Goal: Task Accomplishment & Management: Manage account settings

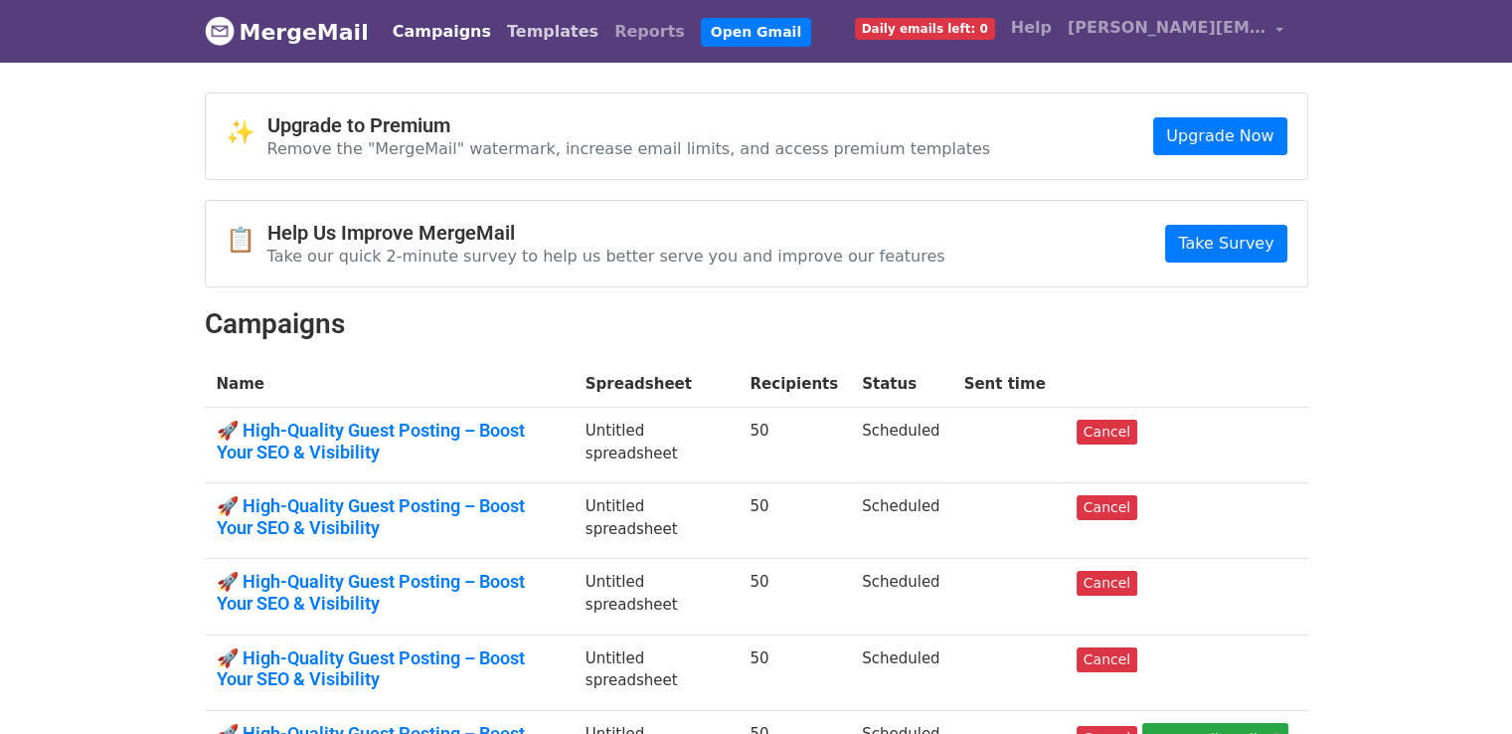
click at [533, 37] on link "Templates" at bounding box center [552, 32] width 107 height 40
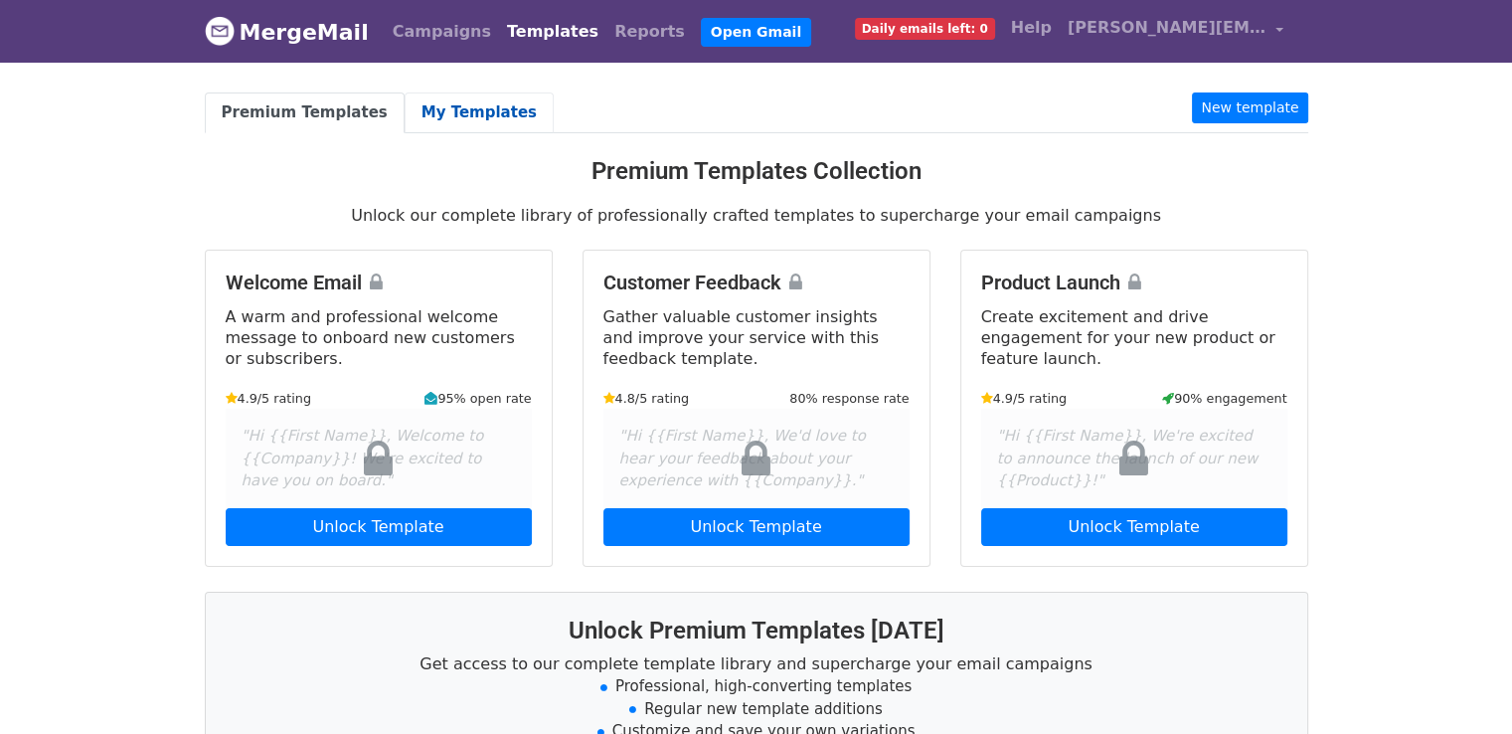
click at [479, 109] on link "My Templates" at bounding box center [479, 112] width 149 height 41
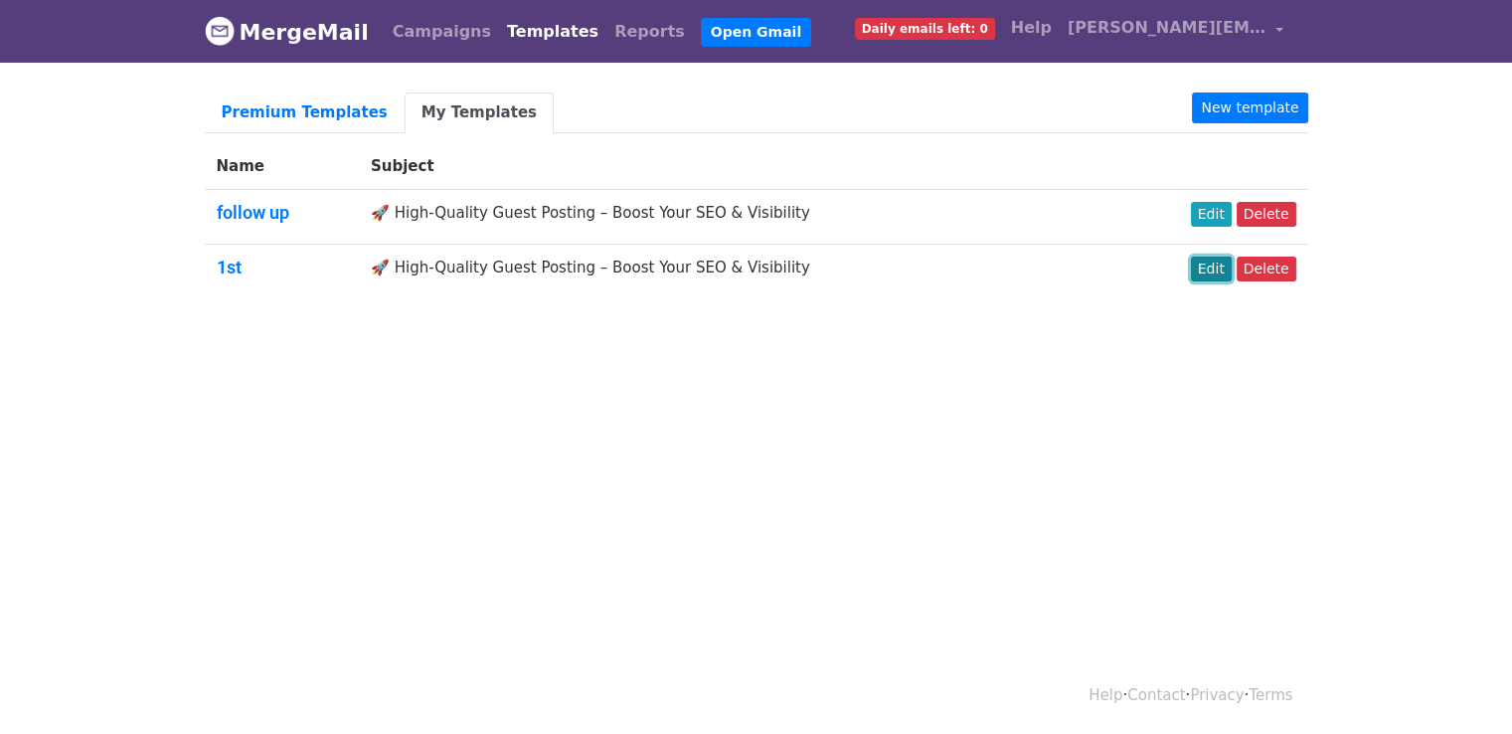
click at [1228, 272] on link "Edit" at bounding box center [1211, 268] width 41 height 25
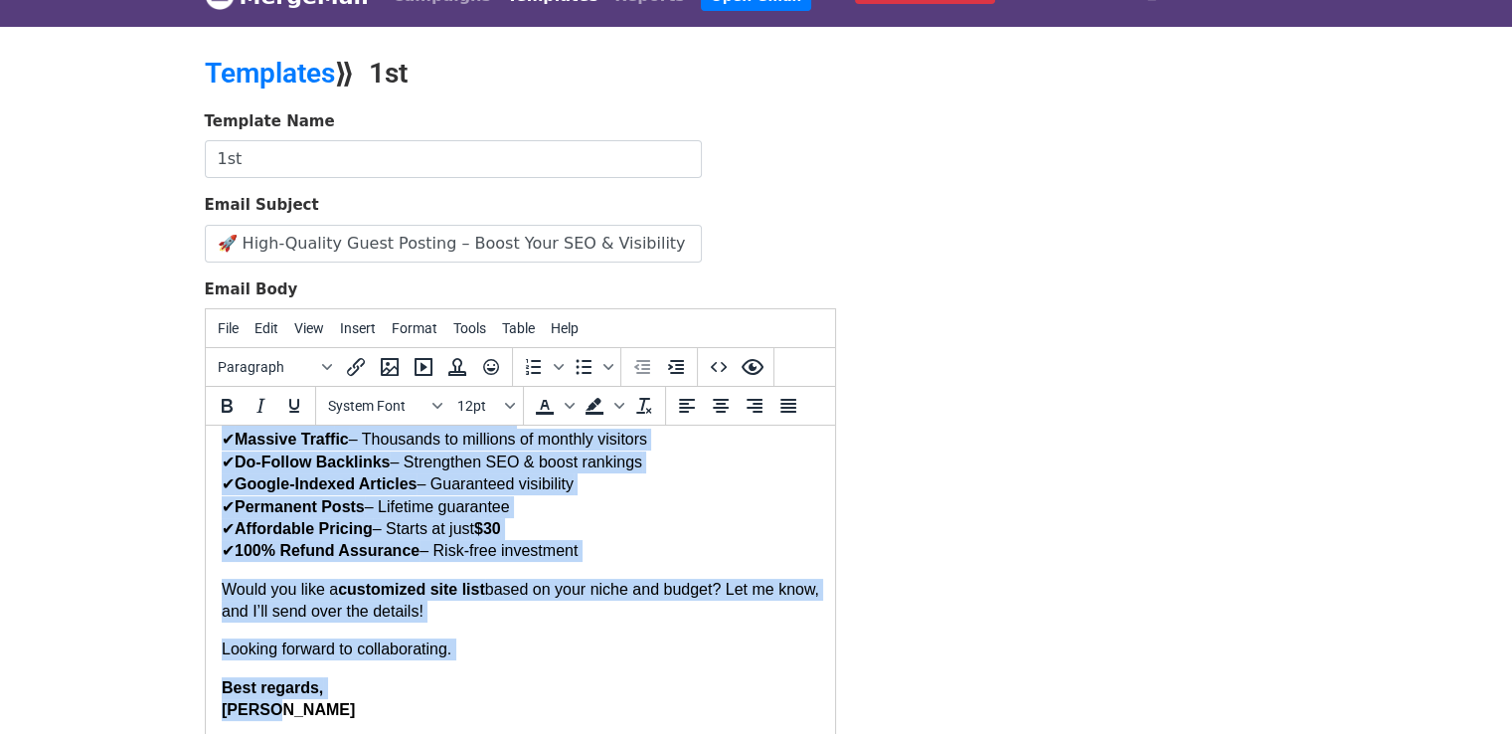
scroll to position [123, 0]
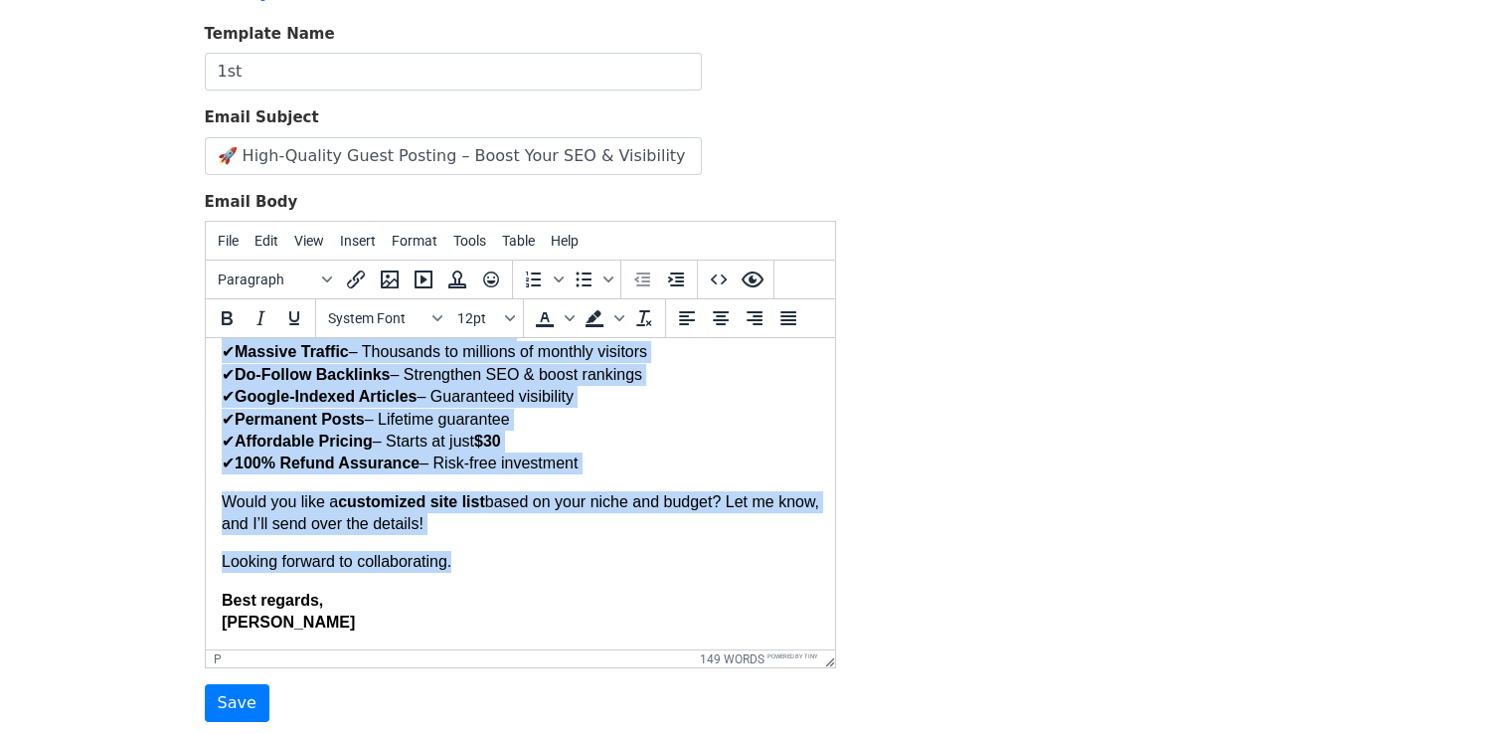
drag, startPoint x: 220, startPoint y: 368, endPoint x: 611, endPoint y: 547, distance: 430.6
click at [611, 547] on body "Hi, I recently came across one of your articles and was truly impressed by how …" at bounding box center [519, 298] width 597 height 671
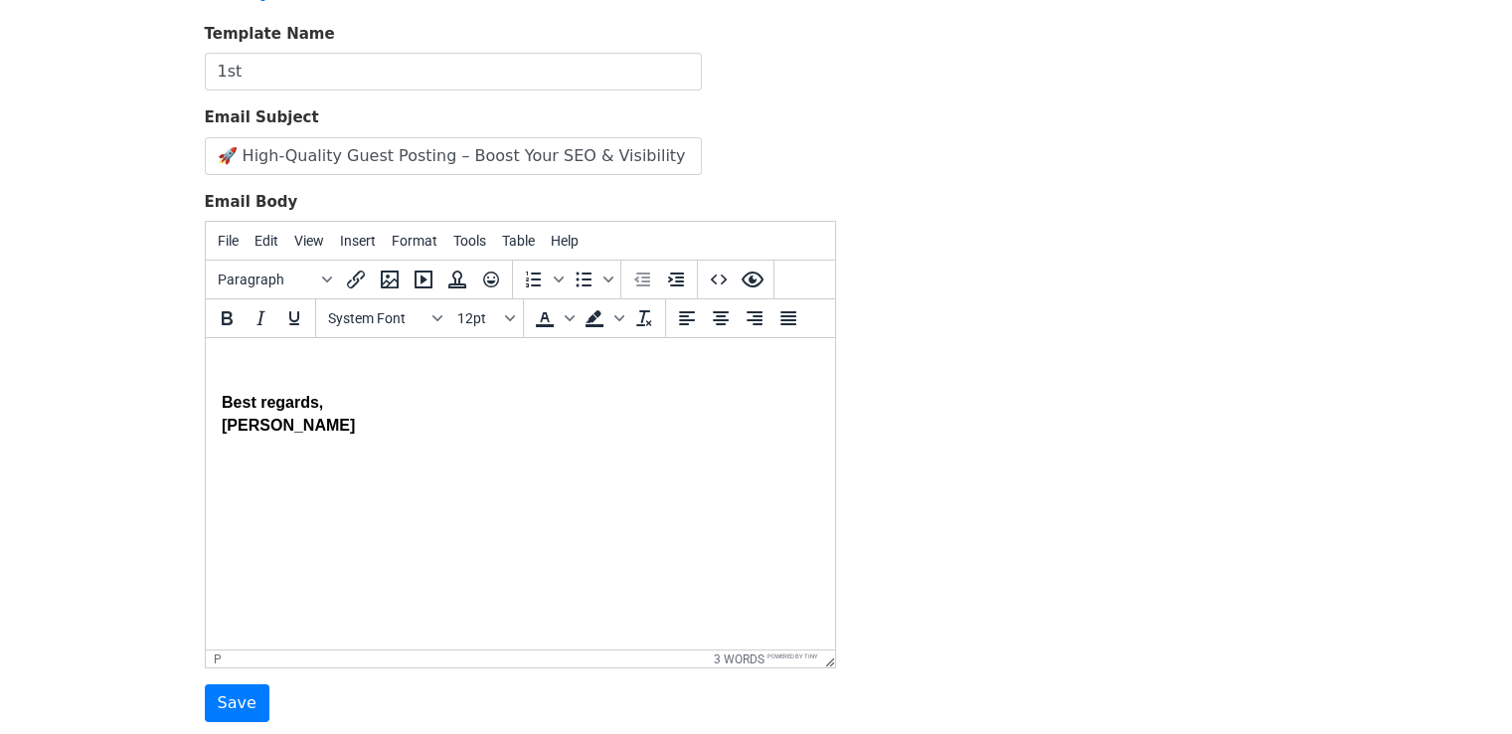
paste body
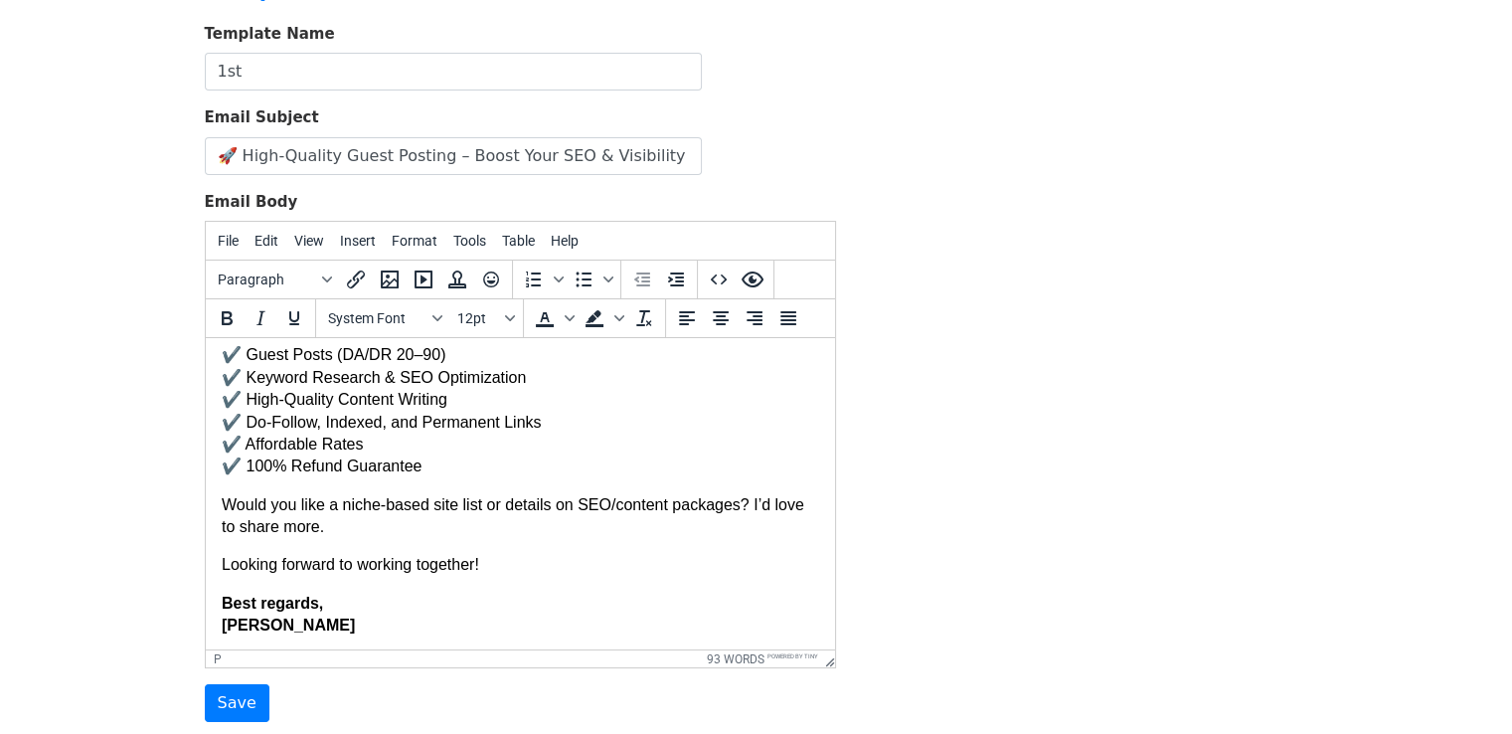
scroll to position [194, 0]
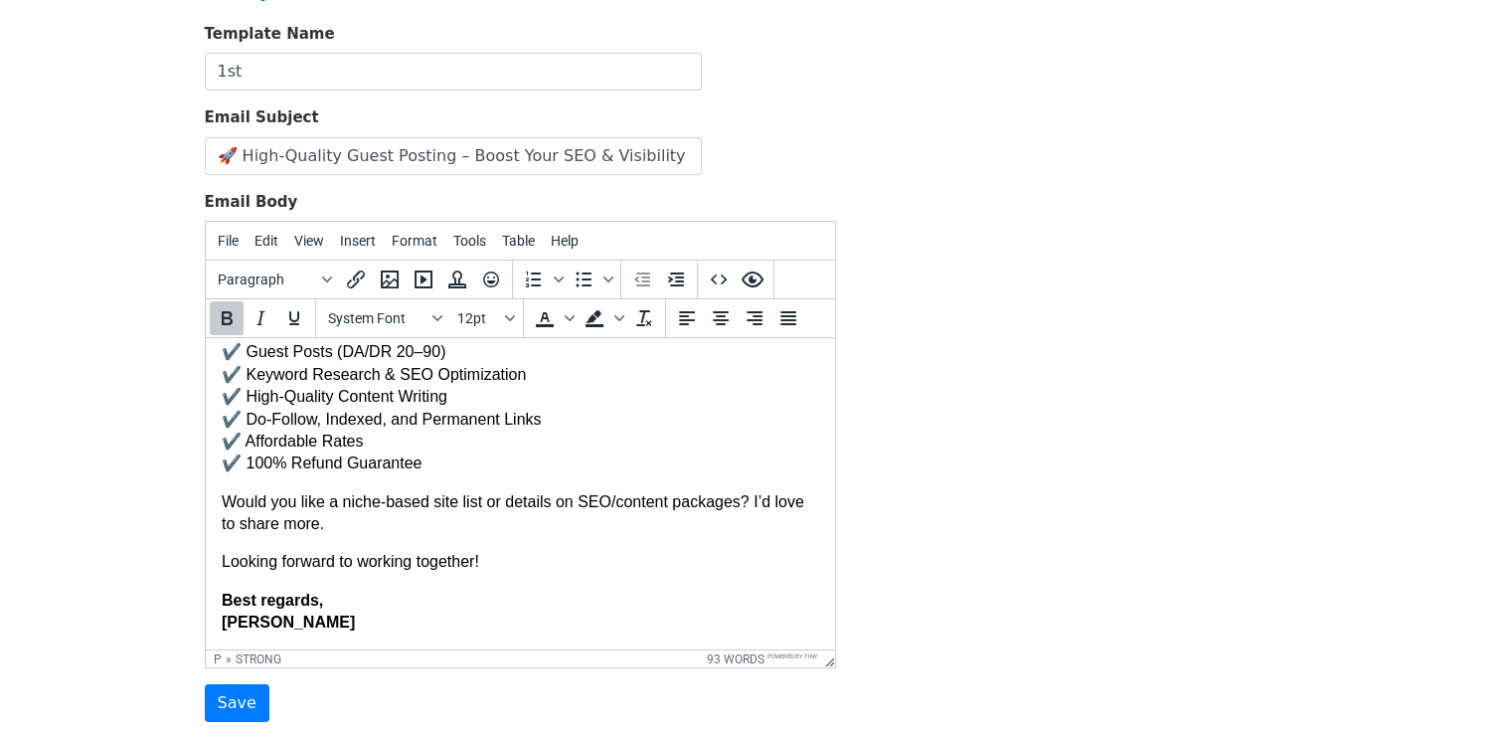
click at [221, 627] on html "Hi, I hope you're doing well! I'm Aurelia — a guest posting and SEO specialist …" at bounding box center [519, 397] width 629 height 506
drag, startPoint x: 221, startPoint y: 627, endPoint x: 267, endPoint y: 628, distance: 46.7
click at [267, 628] on p "Best regards, joelle" at bounding box center [519, 612] width 597 height 45
copy strong "joelle"
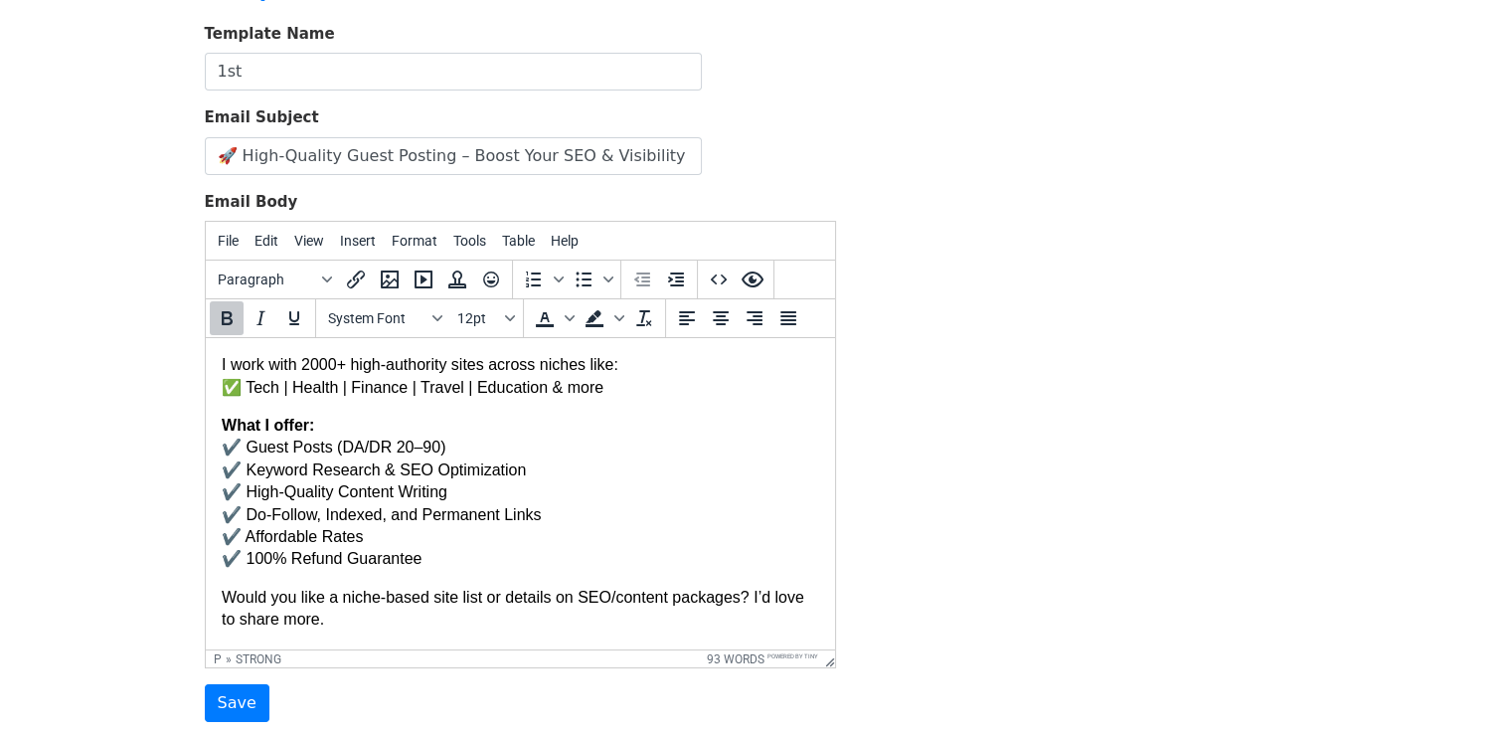
scroll to position [0, 0]
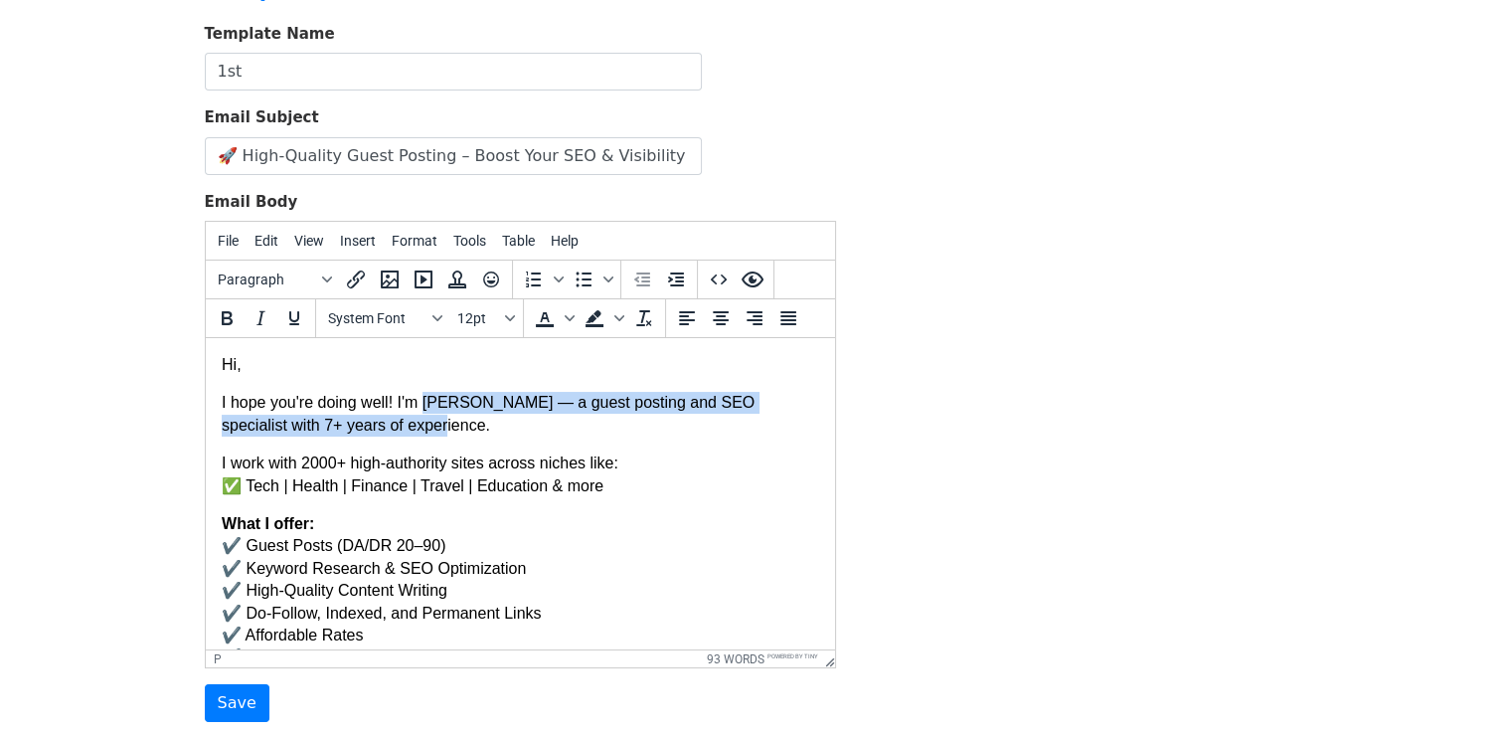
drag, startPoint x: 424, startPoint y: 404, endPoint x: 468, endPoint y: 416, distance: 45.3
click at [468, 416] on p "I hope you're doing well! I'm Aurelia — a guest posting and SEO specialist with…" at bounding box center [519, 414] width 597 height 45
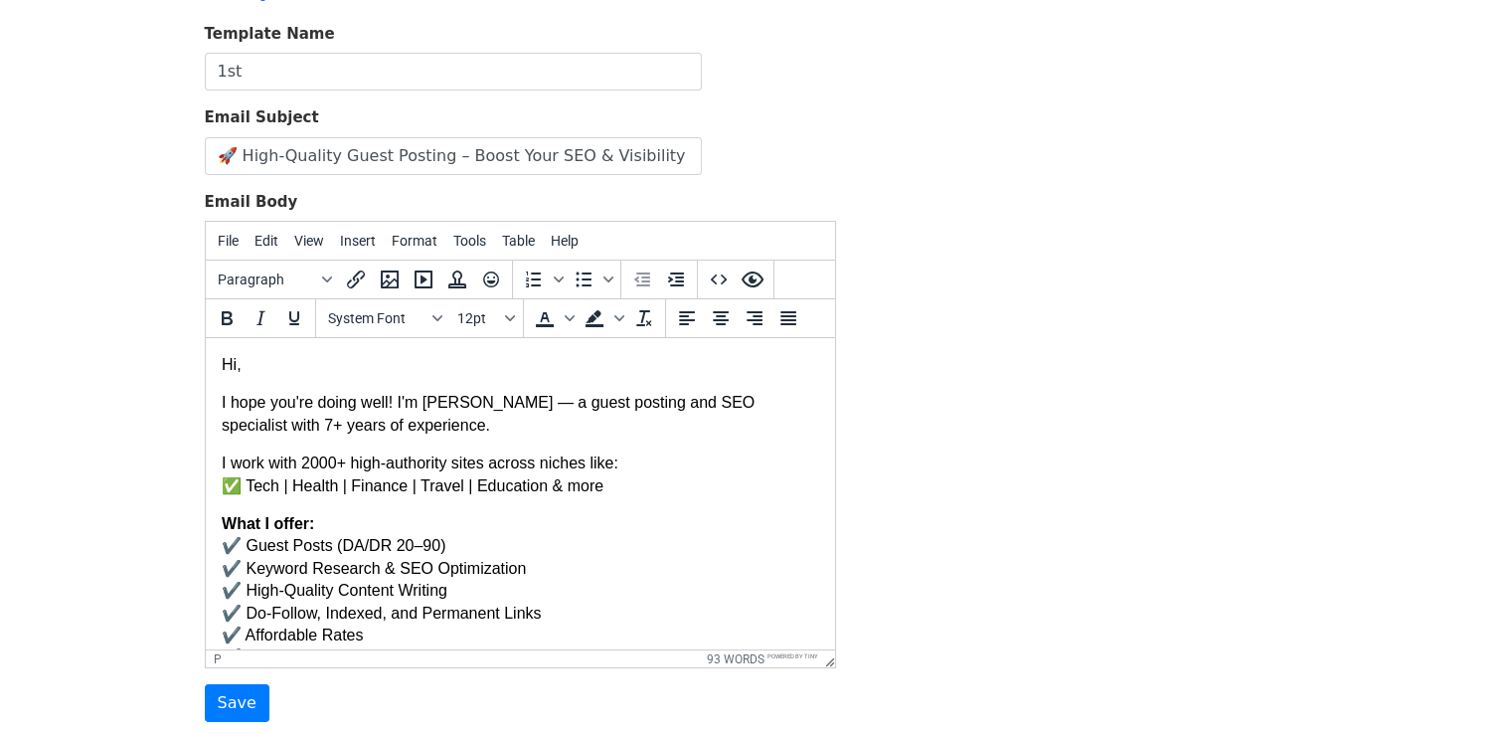
click at [484, 445] on body "Hi, I hope you're doing well! I'm Aurelia — a guest posting and SEO specialist …" at bounding box center [519, 591] width 597 height 474
drag, startPoint x: 421, startPoint y: 405, endPoint x: 468, endPoint y: 412, distance: 48.2
click at [468, 412] on p "I hope you're doing well! I'm Aurelia — a guest posting and SEO specialist with…" at bounding box center [519, 414] width 597 height 45
click at [417, 408] on p "I hope you're doing well! I'm joelle — a guest posting and SEO specialist with …" at bounding box center [519, 414] width 597 height 45
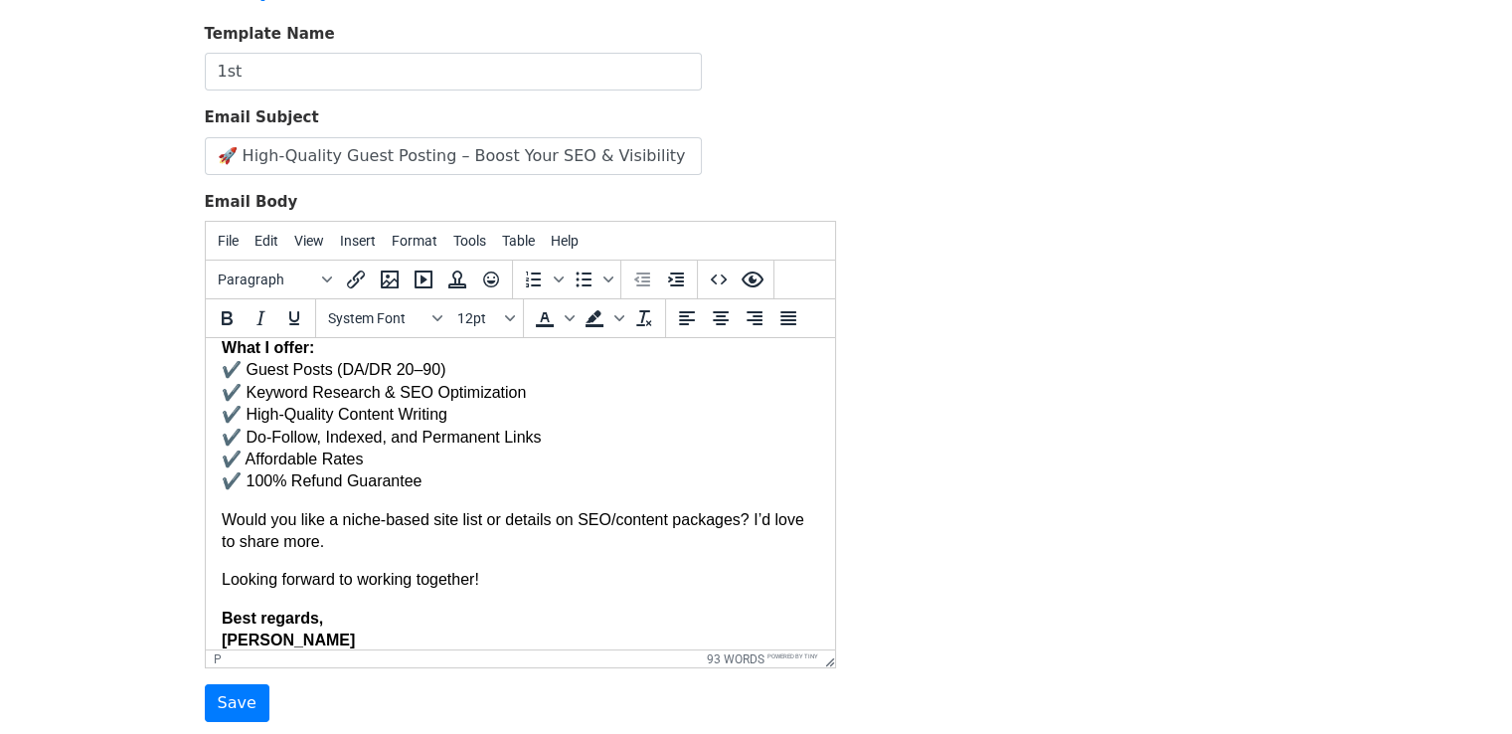
scroll to position [194, 0]
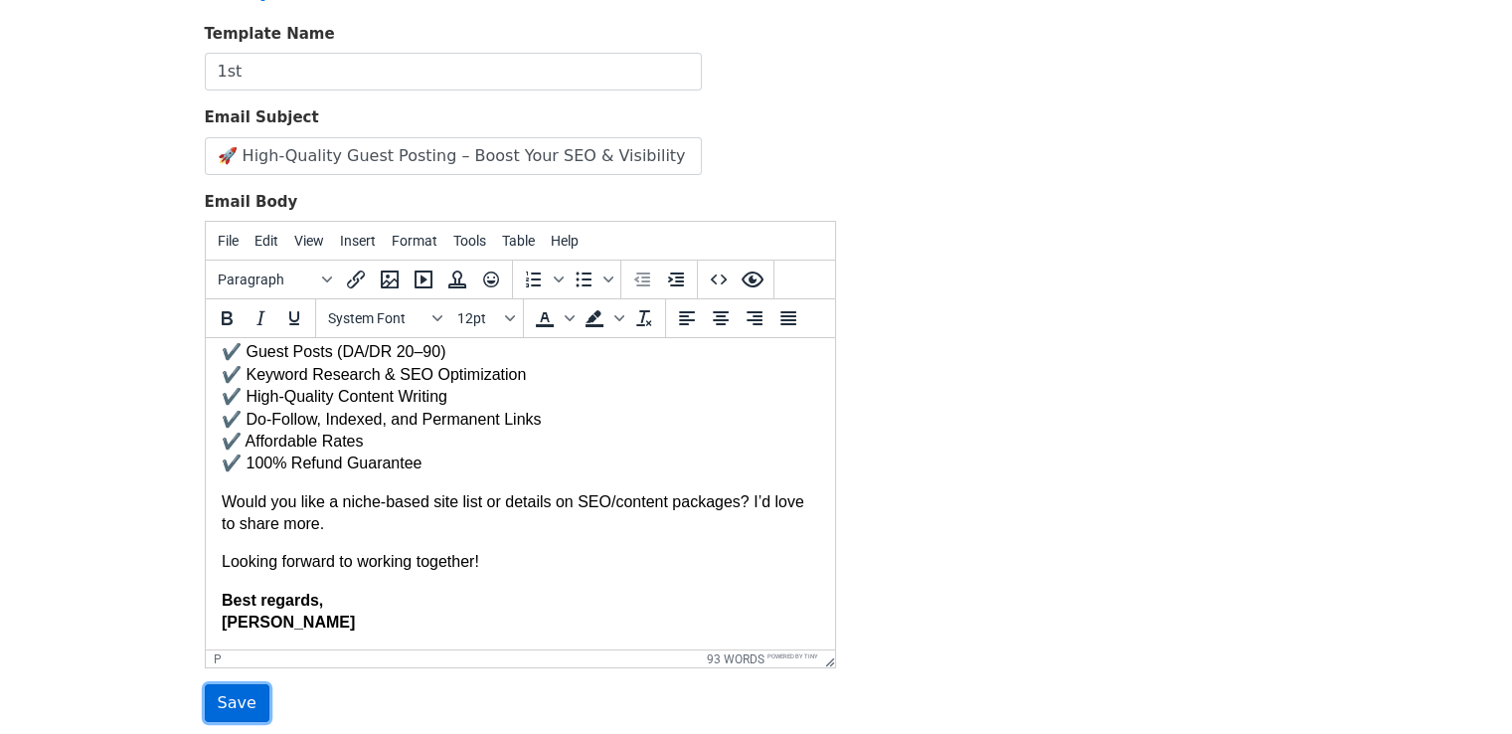
click at [235, 702] on input "Save" at bounding box center [237, 703] width 65 height 38
